Goal: Transaction & Acquisition: Purchase product/service

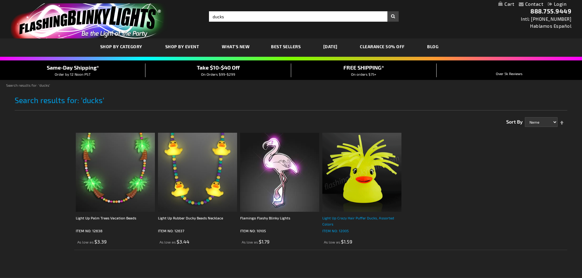
click at [360, 216] on div "Light Up Crazy Hair Puffer Ducks, Assorted Colors" at bounding box center [361, 221] width 79 height 12
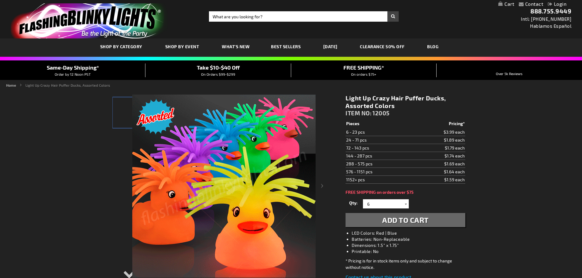
click at [405, 204] on div at bounding box center [406, 204] width 6 height 9
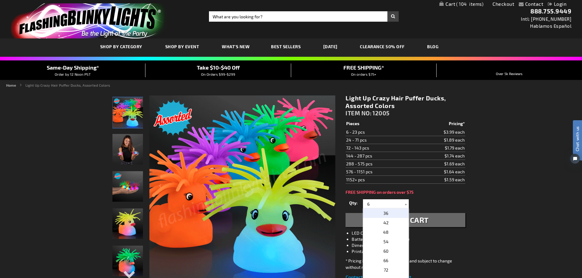
click at [395, 213] on p "36" at bounding box center [386, 213] width 46 height 9
type input "36"
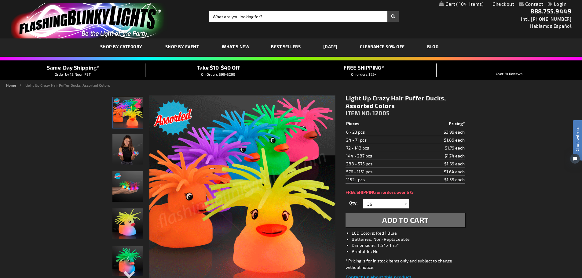
click at [450, 2] on link "My Cart 104 104 items" at bounding box center [462, 4] width 44 height 6
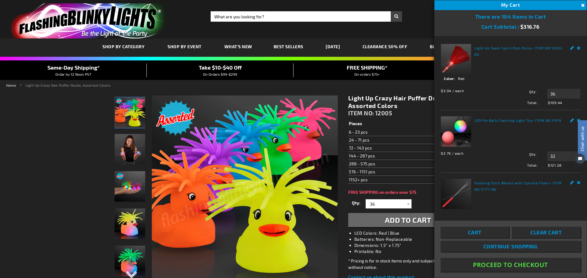
click at [573, 118] on html "Chat with us" at bounding box center [578, 139] width 18 height 107
click at [577, 48] on link "Remove" at bounding box center [579, 47] width 4 height 6
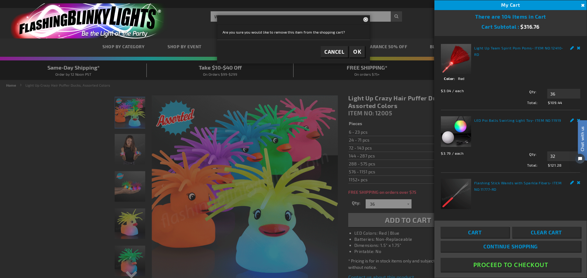
click at [338, 163] on div at bounding box center [293, 139] width 587 height 278
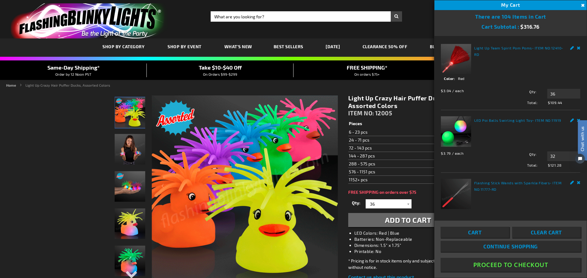
click at [393, 145] on td "72 - 143 pcs" at bounding box center [381, 148] width 66 height 8
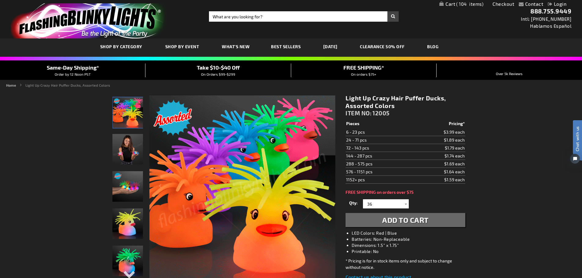
click at [411, 222] on span "Add to Cart" at bounding box center [405, 220] width 46 height 9
